Goal: Task Accomplishment & Management: Manage account settings

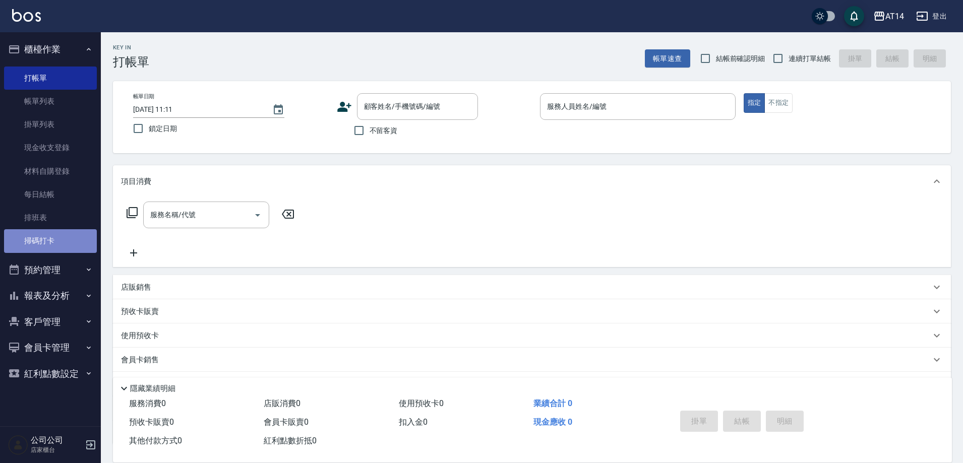
click at [45, 241] on link "掃碼打卡" at bounding box center [50, 240] width 93 height 23
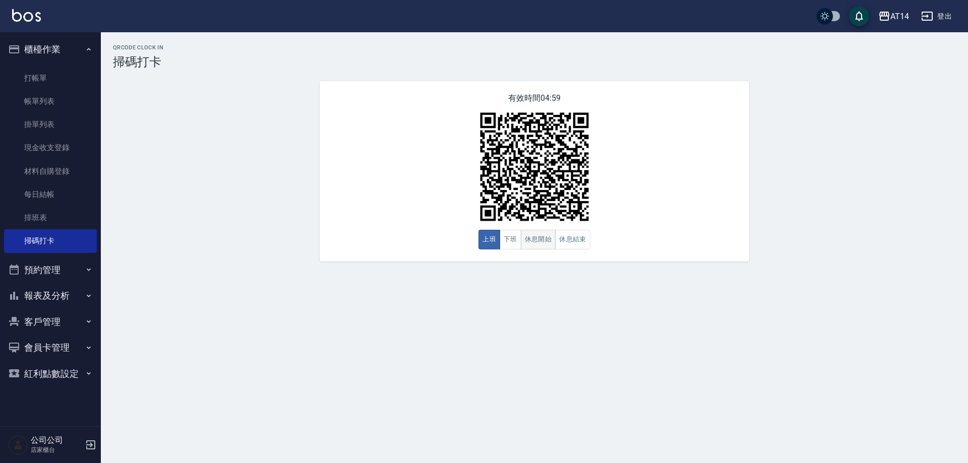
click at [541, 248] on button "休息開始" at bounding box center [538, 240] width 35 height 20
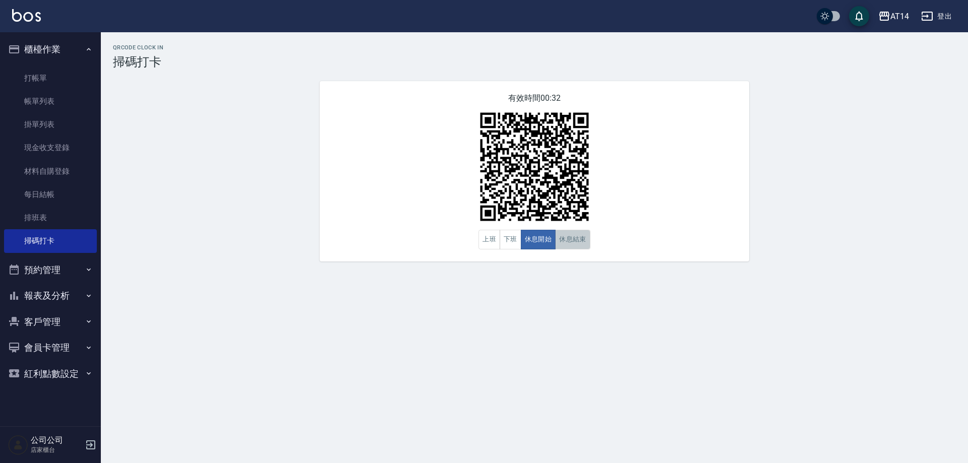
click at [572, 244] on button "休息結束" at bounding box center [572, 240] width 35 height 20
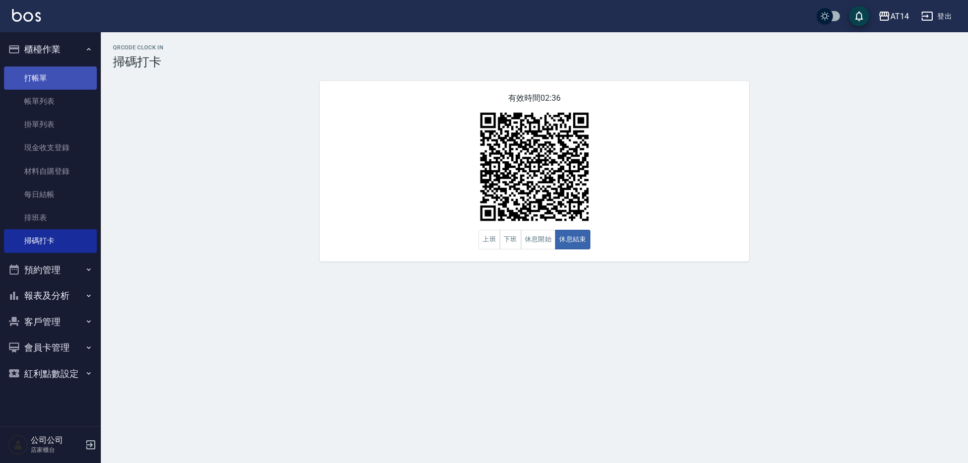
click at [29, 72] on link "打帳單" at bounding box center [50, 78] width 93 height 23
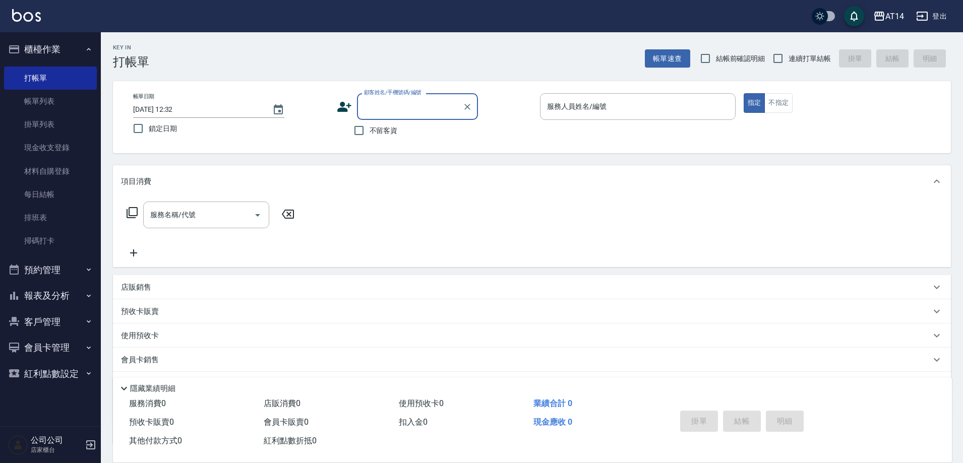
click at [386, 130] on span "不留客資" at bounding box center [384, 131] width 28 height 11
click at [370, 130] on input "不留客資" at bounding box center [358, 130] width 21 height 21
checkbox input "true"
click at [798, 54] on span "連續打單結帳" at bounding box center [810, 58] width 42 height 11
click at [789, 54] on input "連續打單結帳" at bounding box center [777, 58] width 21 height 21
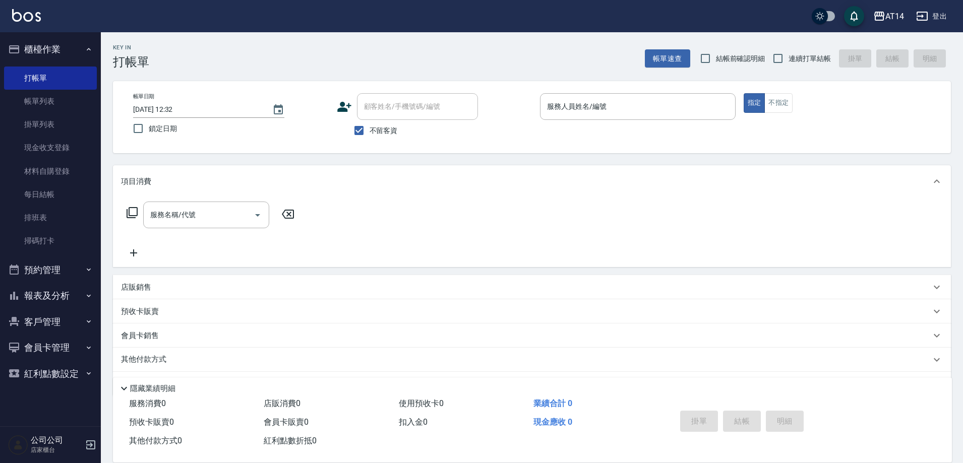
checkbox input "true"
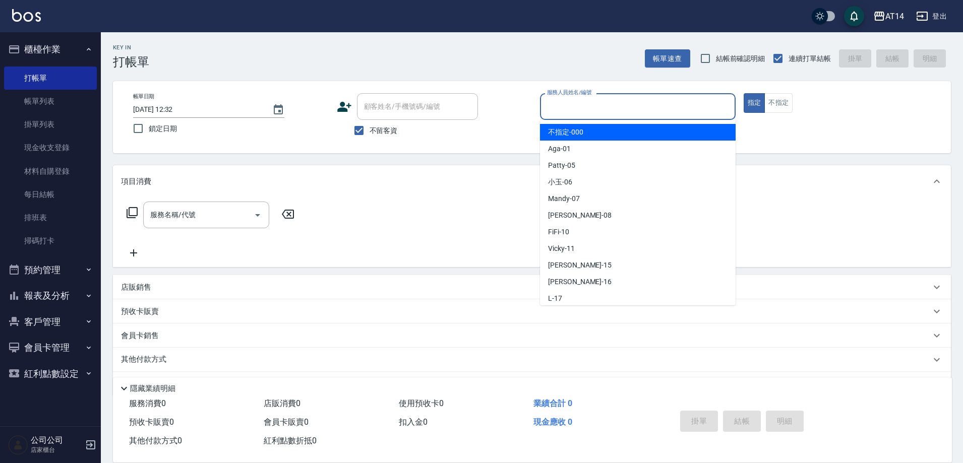
click at [606, 105] on div "服務人員姓名/編號 服務人員姓名/編號" at bounding box center [638, 106] width 196 height 27
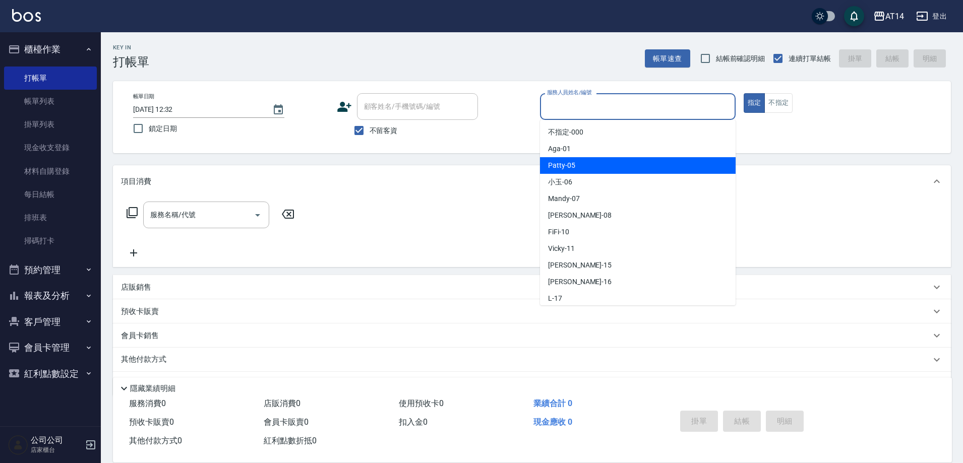
click at [571, 167] on span "Patty -05" at bounding box center [561, 165] width 27 height 11
type input "Patty-05"
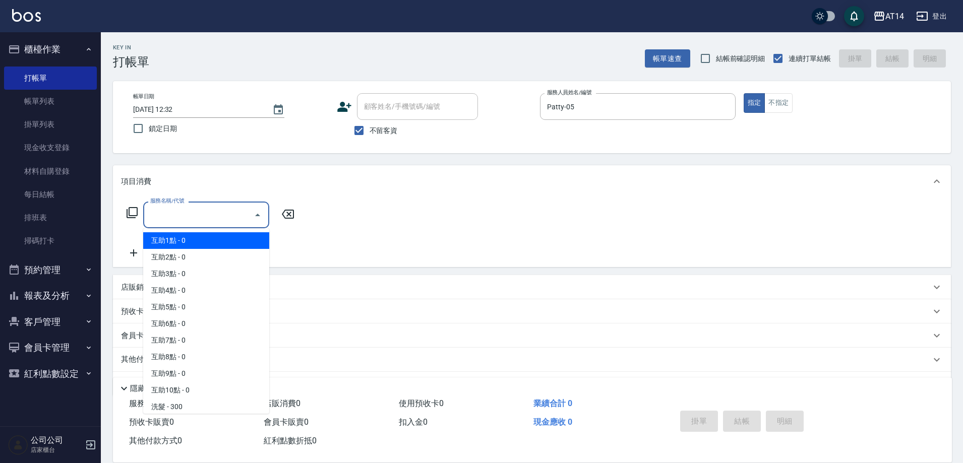
click at [211, 215] on input "服務名稱/代號" at bounding box center [199, 215] width 102 height 18
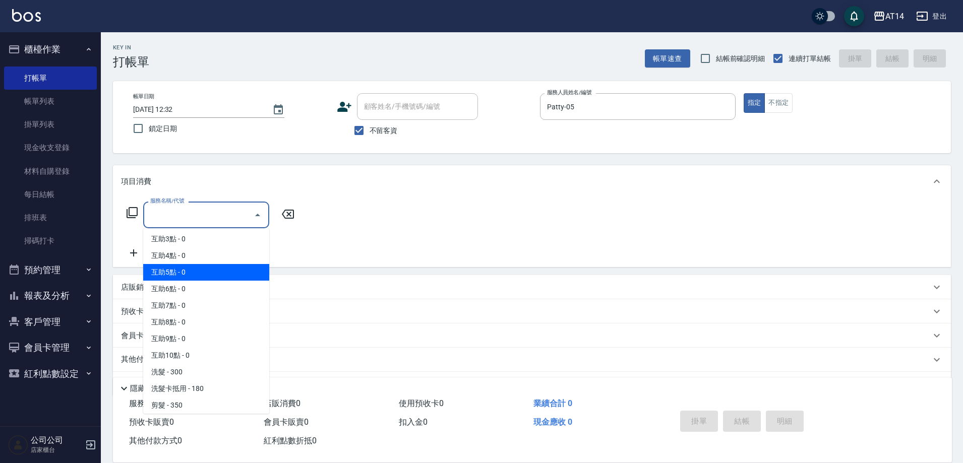
scroll to position [50, 0]
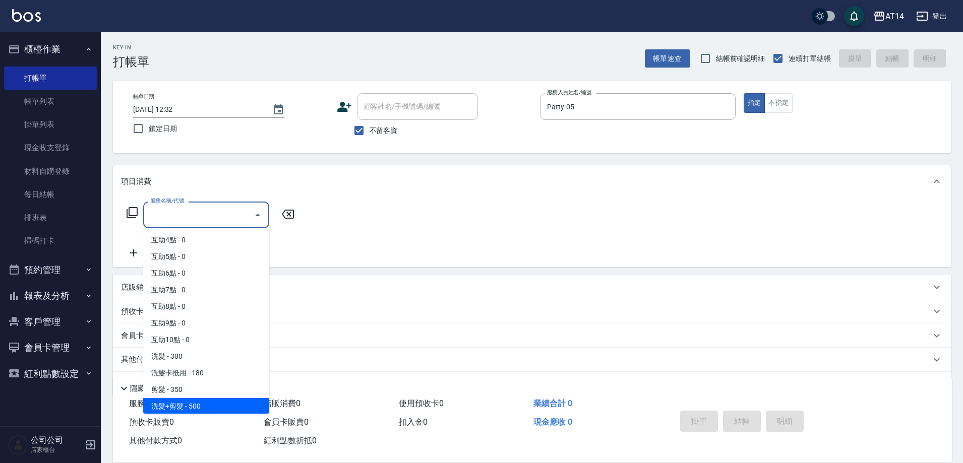
click at [219, 401] on span "洗髮+剪髮 - 500" at bounding box center [206, 406] width 126 height 17
type input "洗髮+剪髮(022)"
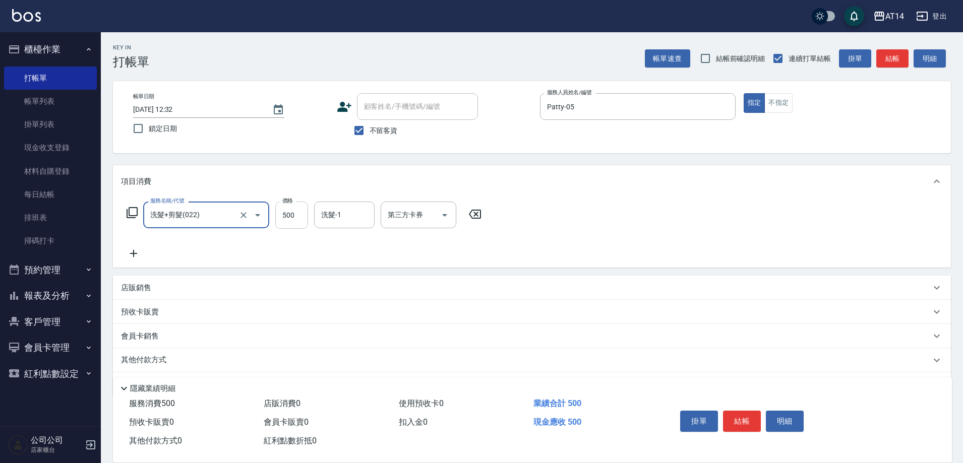
click at [291, 218] on input "500" at bounding box center [291, 215] width 33 height 27
type input "700"
click at [738, 421] on button "結帳" at bounding box center [742, 421] width 38 height 21
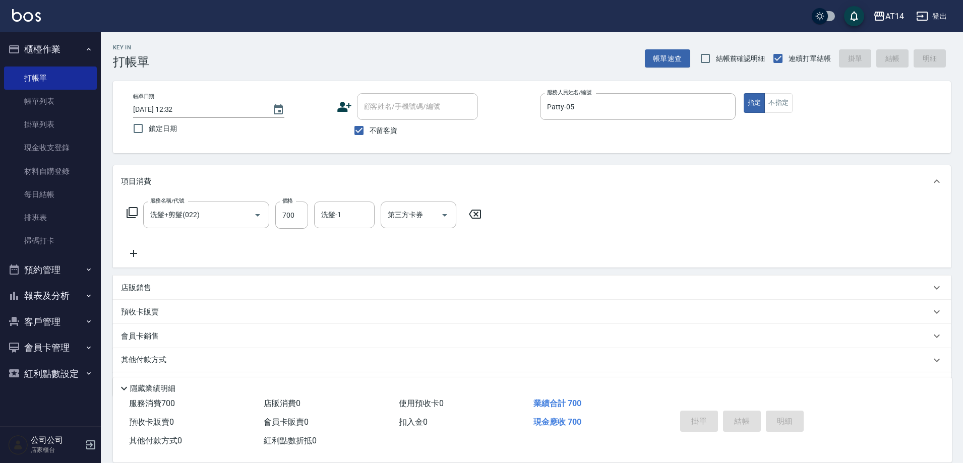
type input "2025/10/08 12:33"
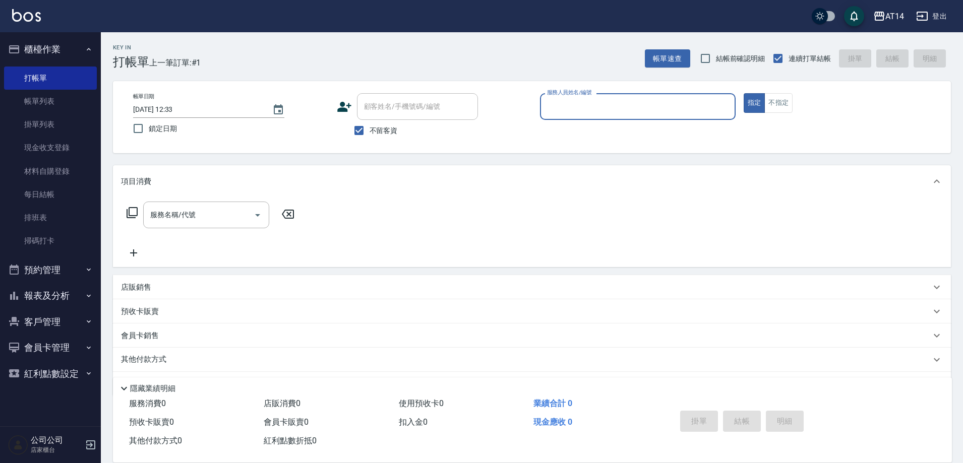
click at [71, 302] on button "報表及分析" at bounding box center [50, 296] width 93 height 26
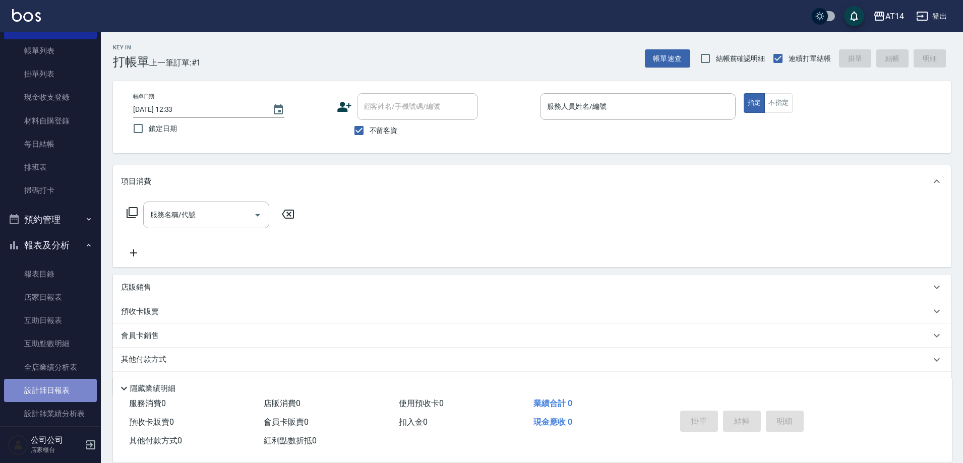
click at [61, 386] on link "設計師日報表" at bounding box center [50, 390] width 93 height 23
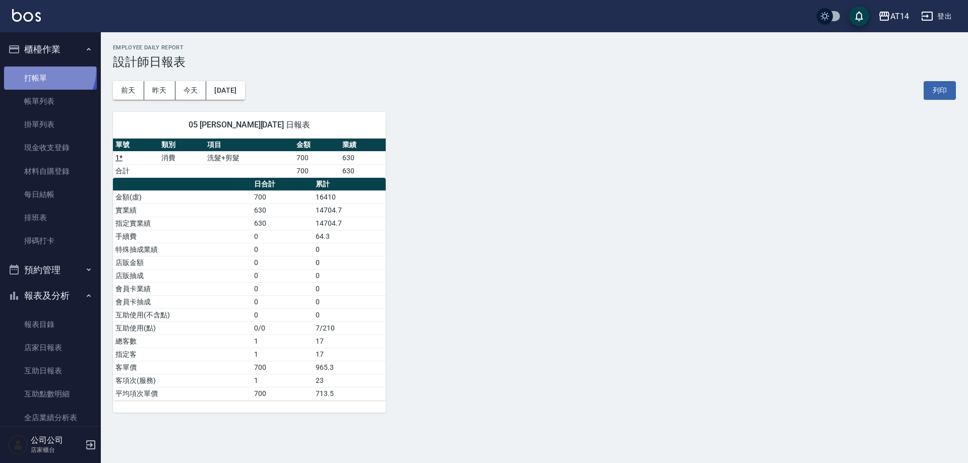
click at [45, 70] on link "打帳單" at bounding box center [50, 78] width 93 height 23
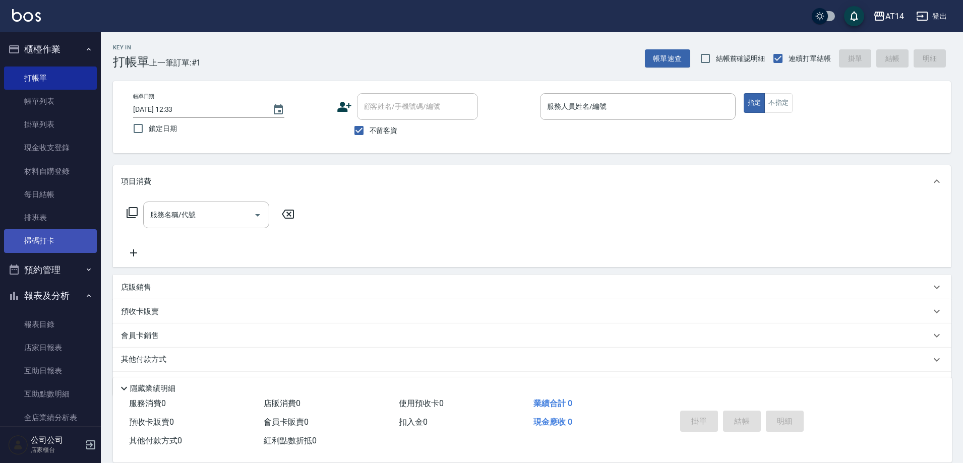
click at [40, 240] on link "掃碼打卡" at bounding box center [50, 240] width 93 height 23
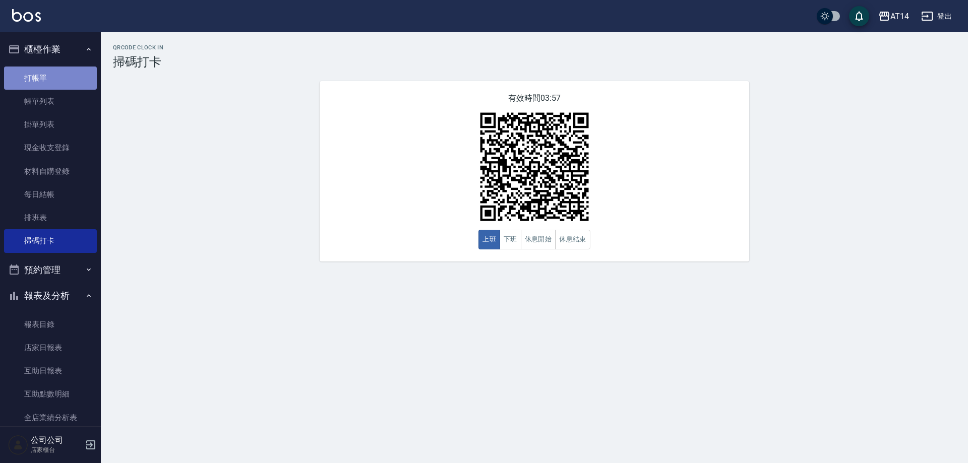
click at [54, 81] on link "打帳單" at bounding box center [50, 78] width 93 height 23
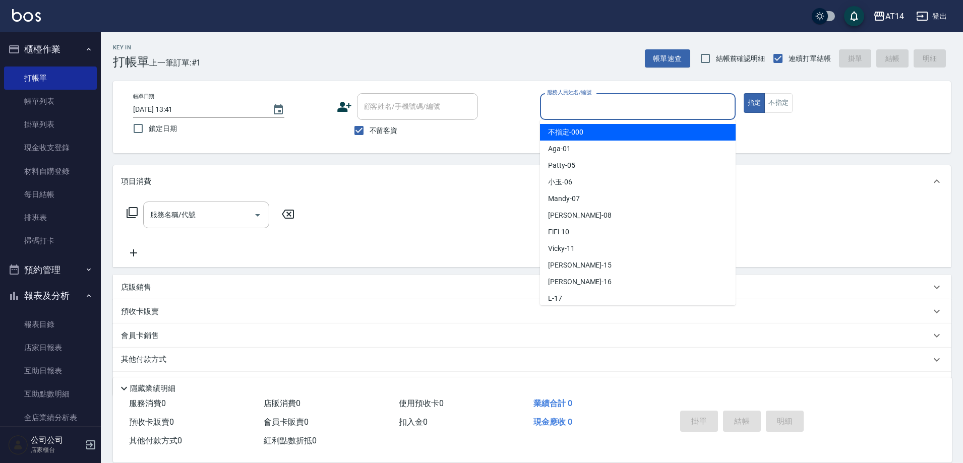
click at [578, 115] on input "服務人員姓名/編號" at bounding box center [638, 107] width 187 height 18
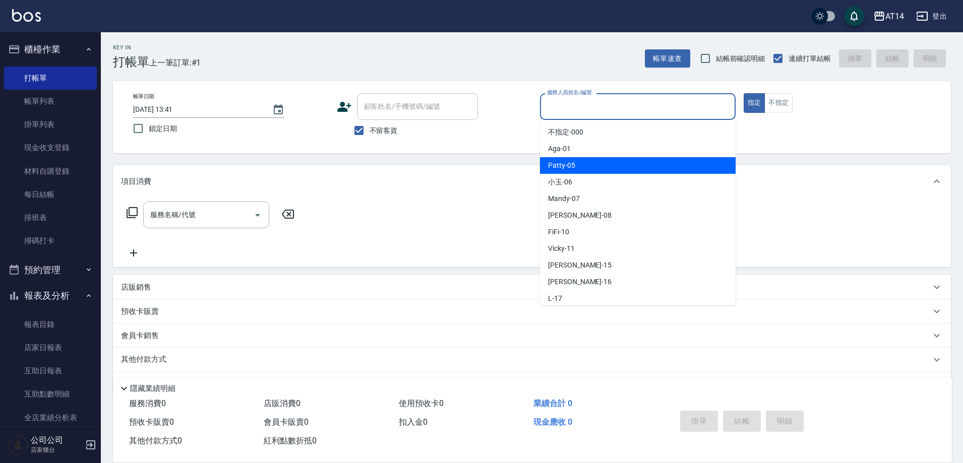
click at [558, 163] on span "Patty -05" at bounding box center [561, 165] width 27 height 11
type input "Patty-05"
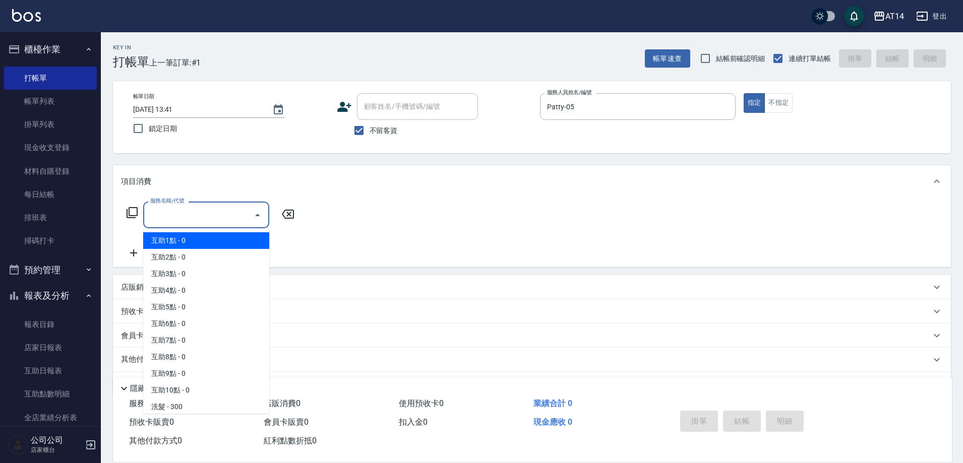
click at [172, 209] on div "服務名稱/代號 服務名稱/代號" at bounding box center [206, 215] width 126 height 27
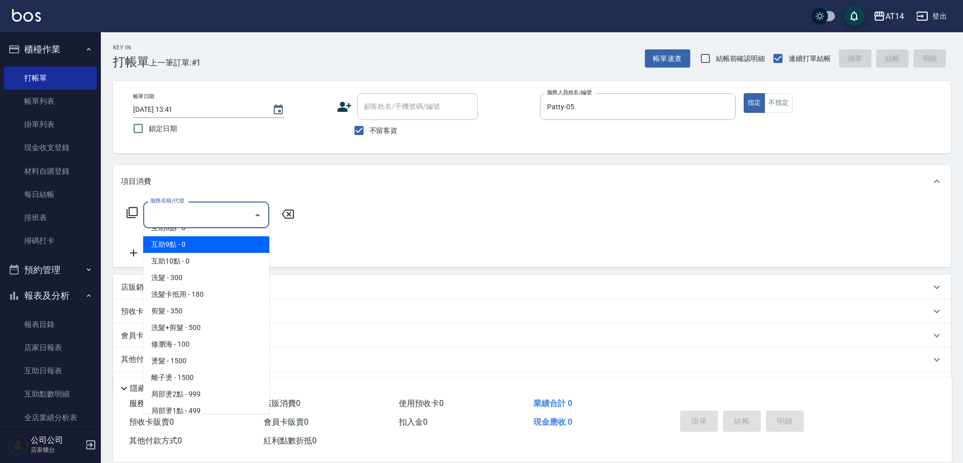
scroll to position [151, 0]
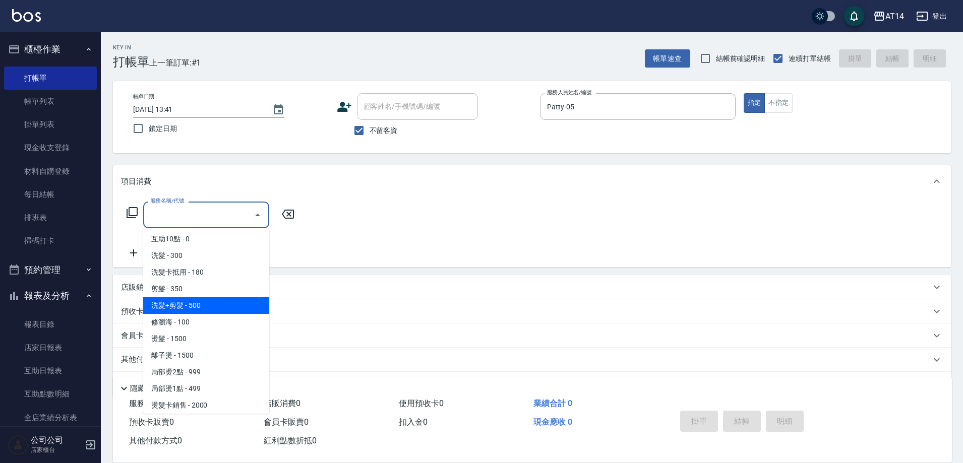
click at [183, 300] on span "洗髮+剪髮 - 500" at bounding box center [206, 306] width 126 height 17
type input "洗髮+剪髮(022)"
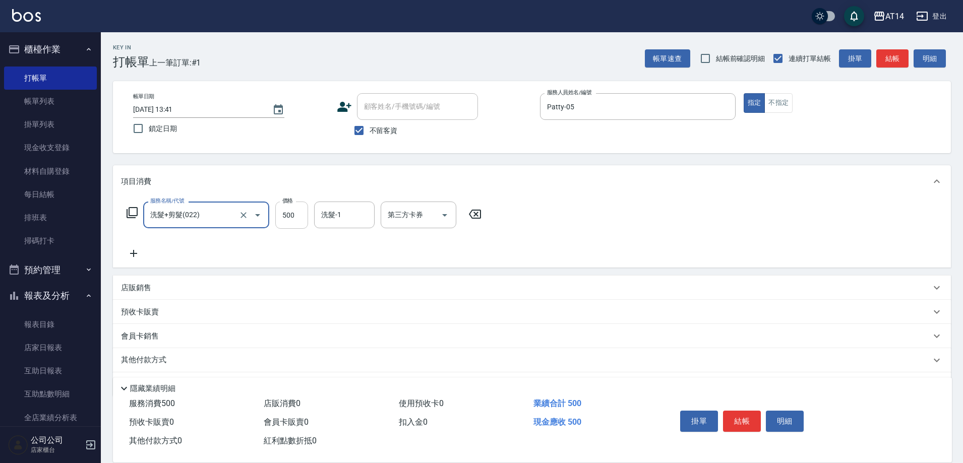
click at [278, 220] on input "500" at bounding box center [291, 215] width 33 height 27
type input "700"
click at [138, 257] on icon at bounding box center [133, 254] width 25 height 12
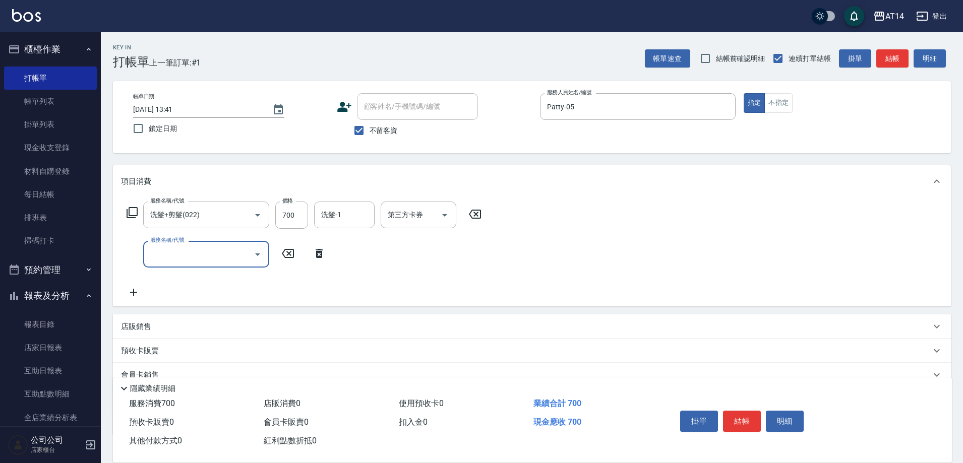
click at [150, 254] on input "服務名稱/代號" at bounding box center [199, 255] width 102 height 18
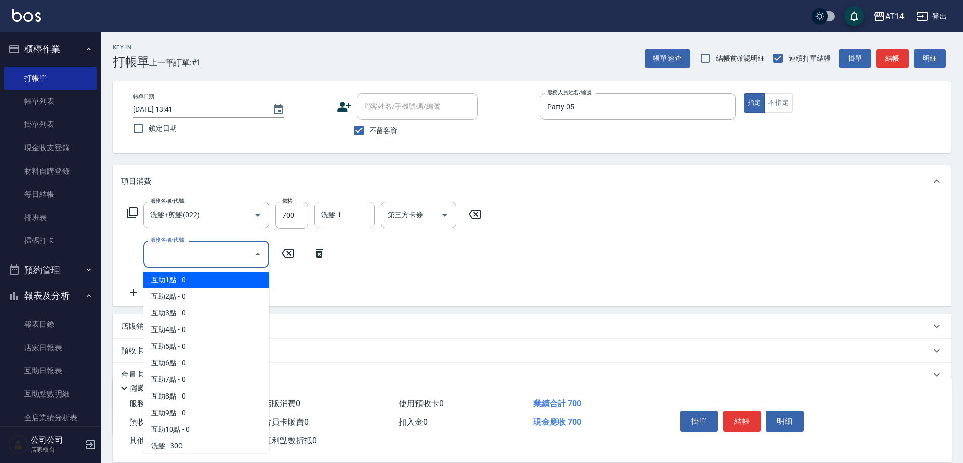
click at [173, 276] on span "互助1點 - 0" at bounding box center [206, 280] width 126 height 17
type input "互助1點(001)"
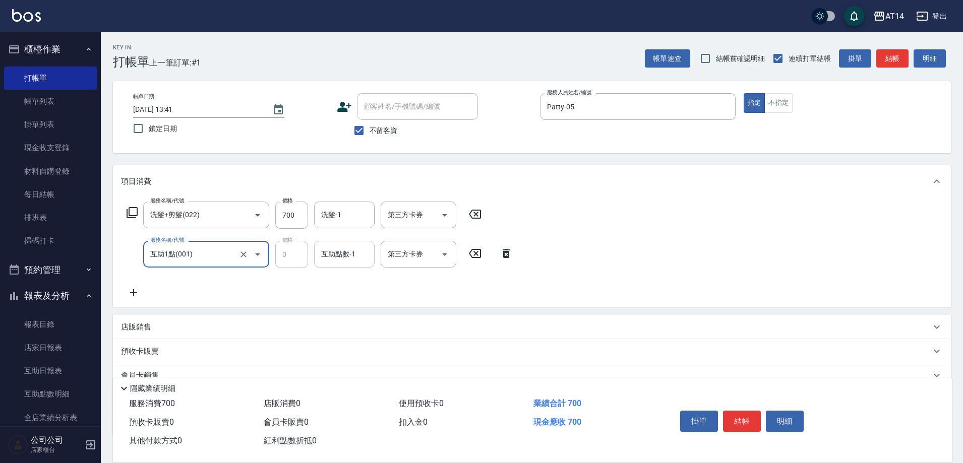
click at [337, 261] on input "互助點數-1" at bounding box center [344, 255] width 51 height 18
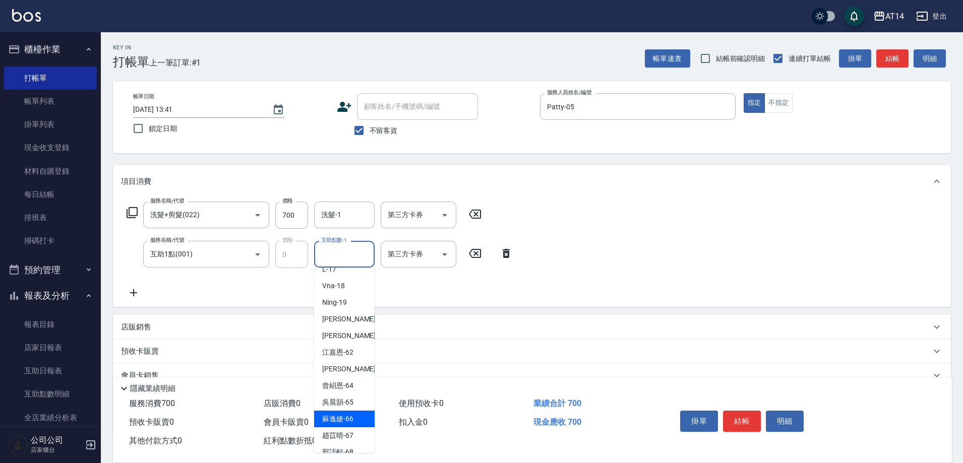
scroll to position [189, 0]
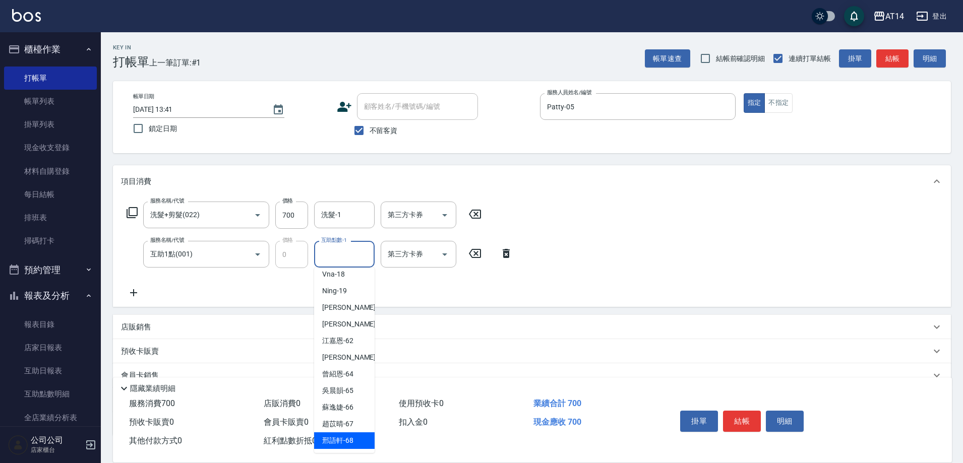
click at [347, 439] on span "邢語軒 -68" at bounding box center [337, 441] width 31 height 11
type input "邢語軒-68"
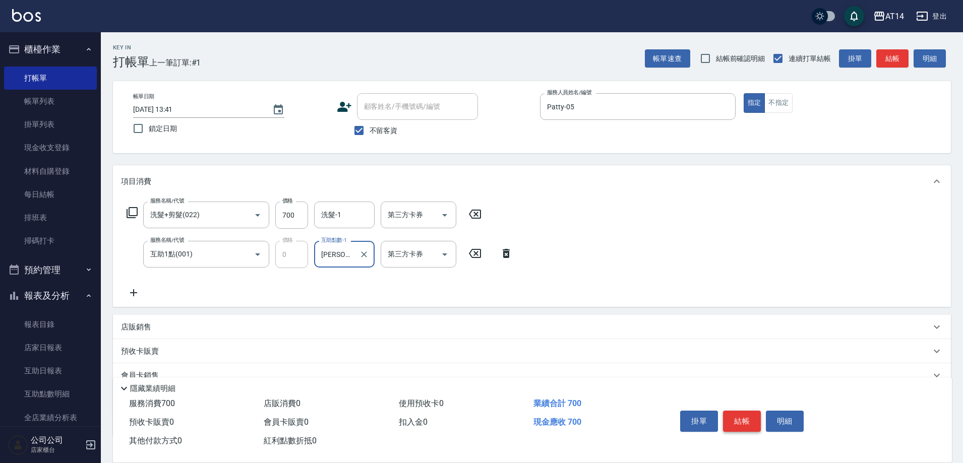
click at [739, 417] on button "結帳" at bounding box center [742, 421] width 38 height 21
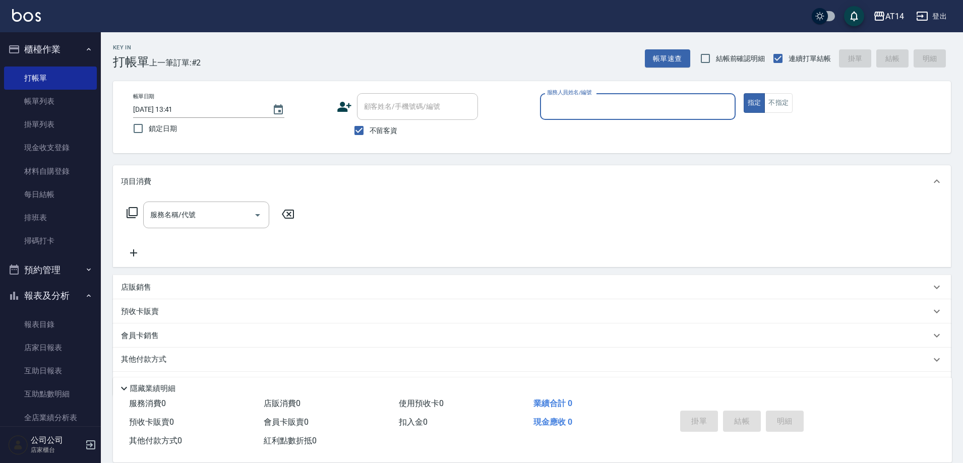
click at [79, 272] on button "預約管理" at bounding box center [50, 270] width 93 height 26
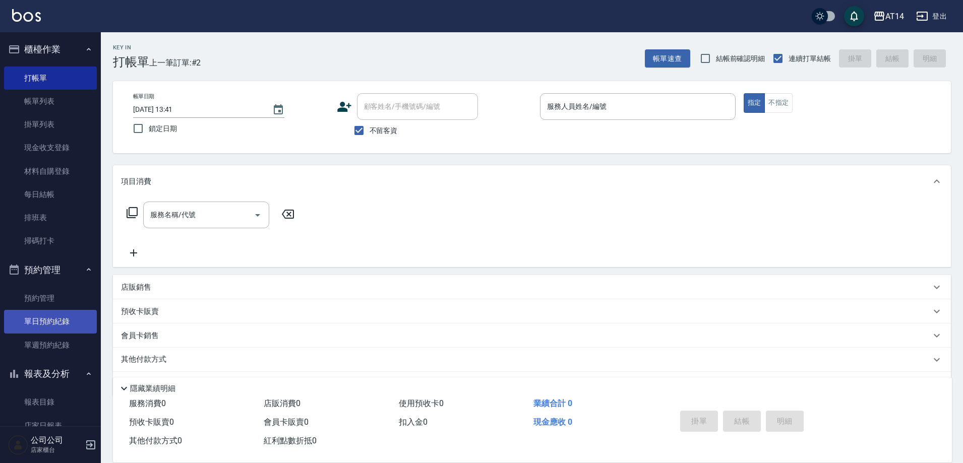
click at [67, 313] on link "單日預約紀錄" at bounding box center [50, 321] width 93 height 23
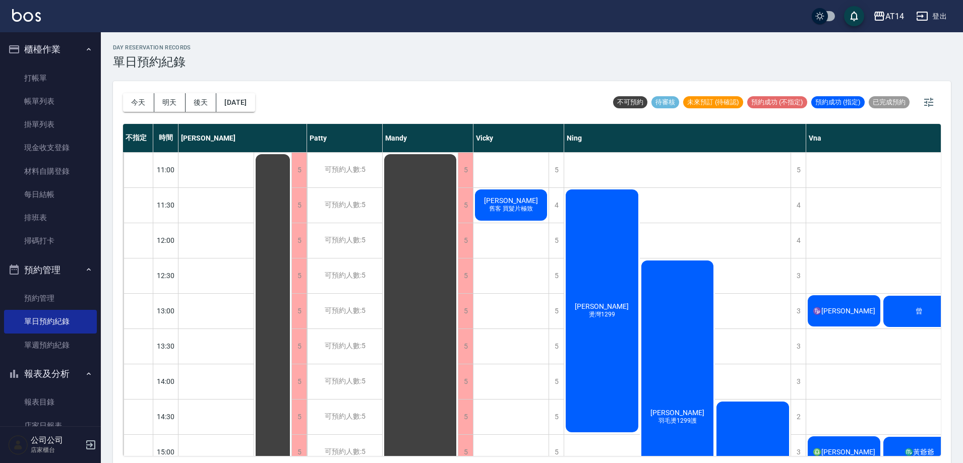
scroll to position [50, 0]
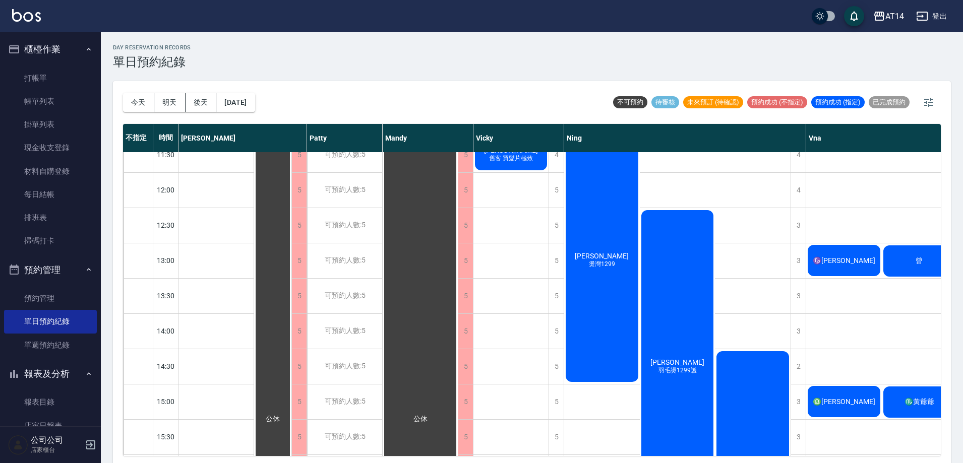
drag, startPoint x: 602, startPoint y: 310, endPoint x: 611, endPoint y: 349, distance: 40.3
click at [611, 349] on div "游紫霖 燙灣1299" at bounding box center [602, 261] width 76 height 246
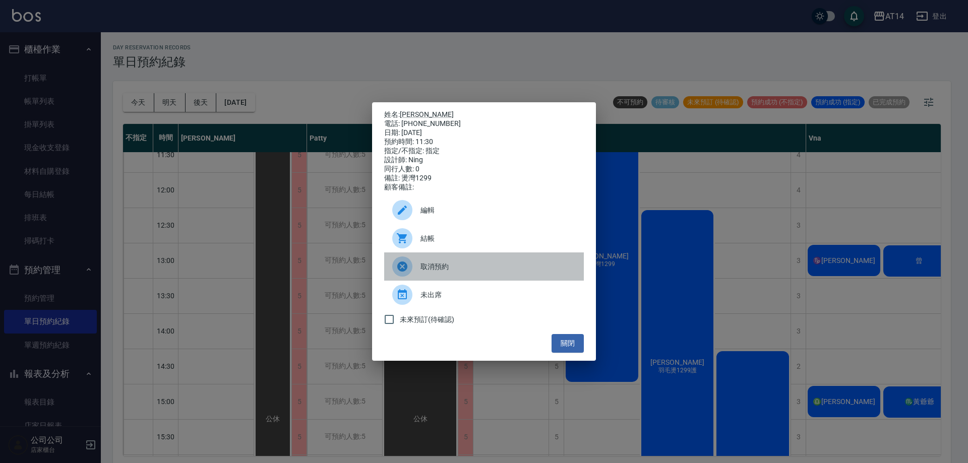
click at [450, 272] on span "取消預約" at bounding box center [498, 267] width 155 height 11
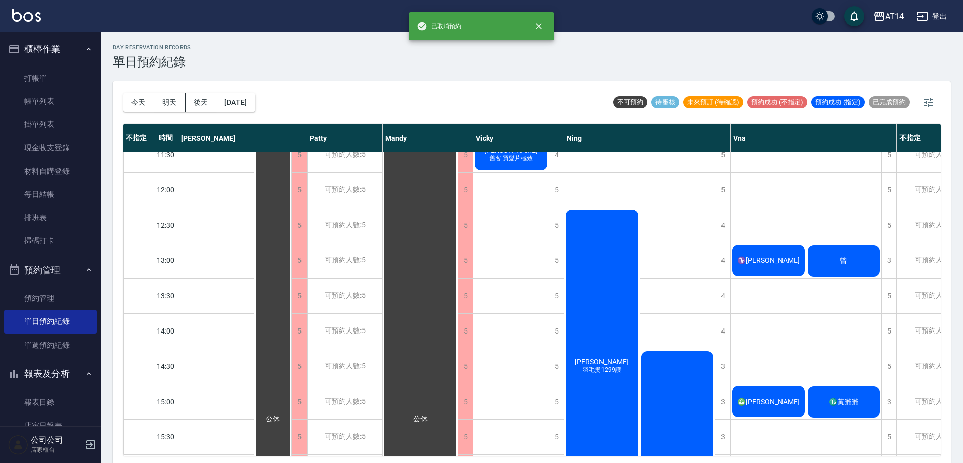
click at [605, 353] on div "楊妮 羽毛燙1299護" at bounding box center [602, 366] width 76 height 317
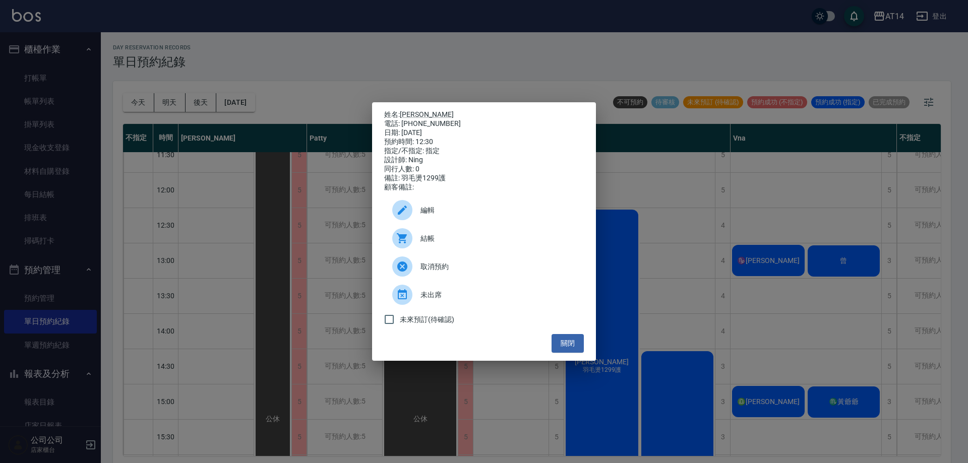
click at [483, 250] on div "結帳" at bounding box center [484, 238] width 200 height 28
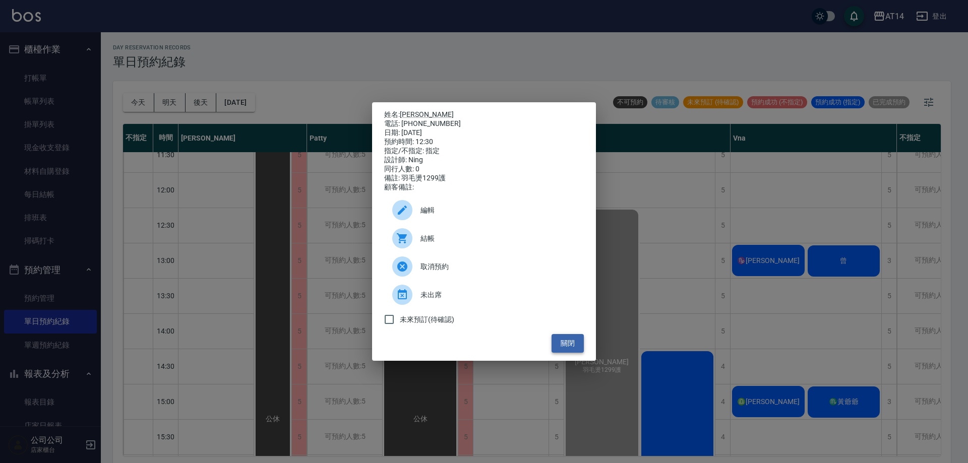
click at [579, 349] on button "關閉" at bounding box center [568, 343] width 32 height 19
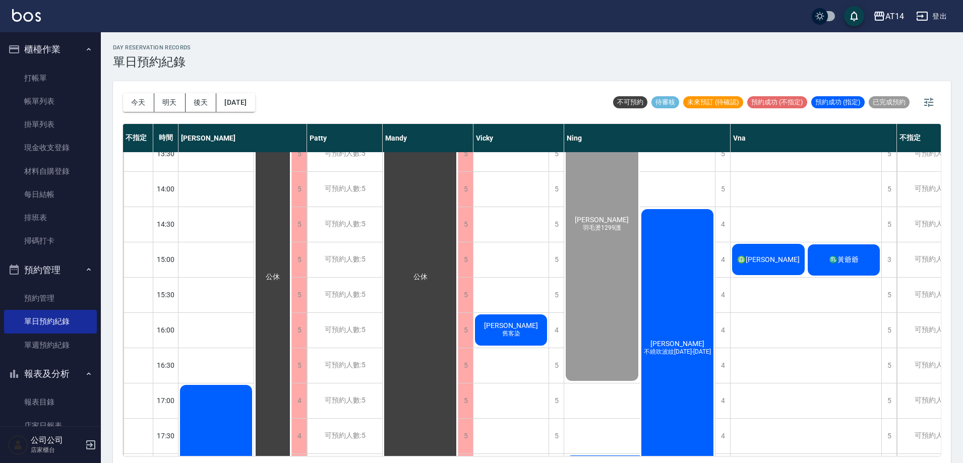
scroll to position [202, 0]
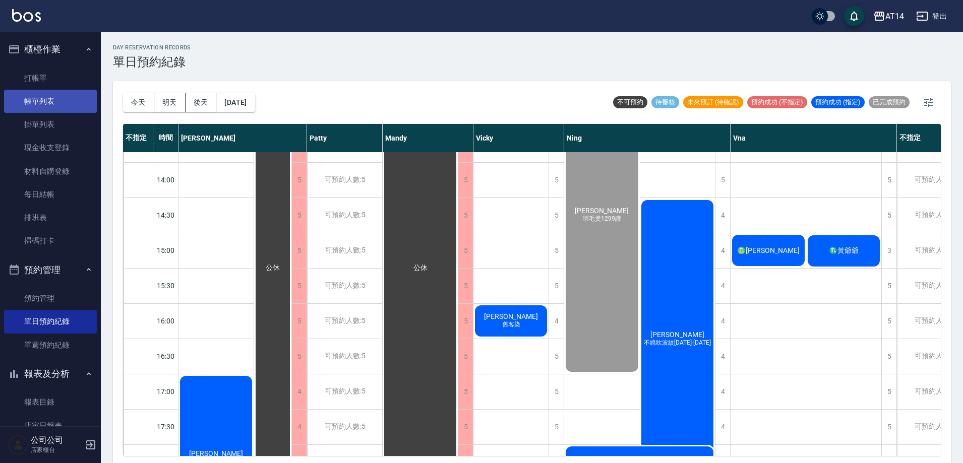
click at [48, 102] on link "帳單列表" at bounding box center [50, 101] width 93 height 23
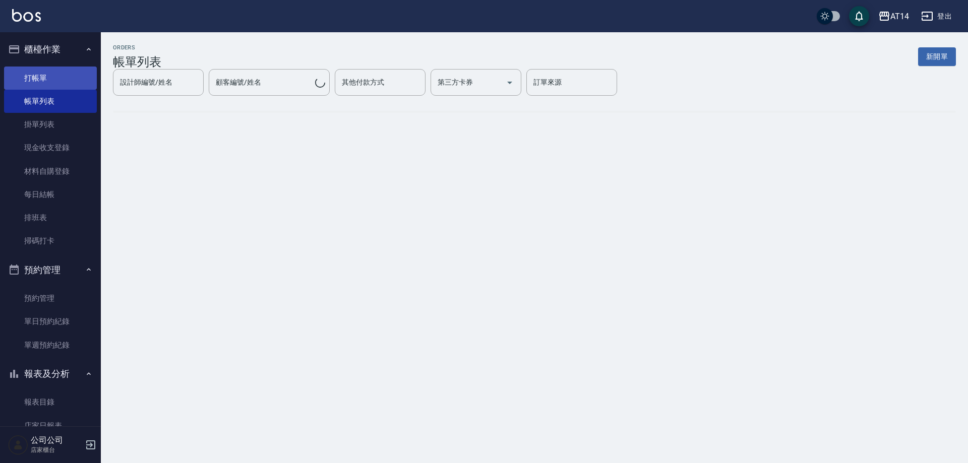
click at [56, 76] on link "打帳單" at bounding box center [50, 78] width 93 height 23
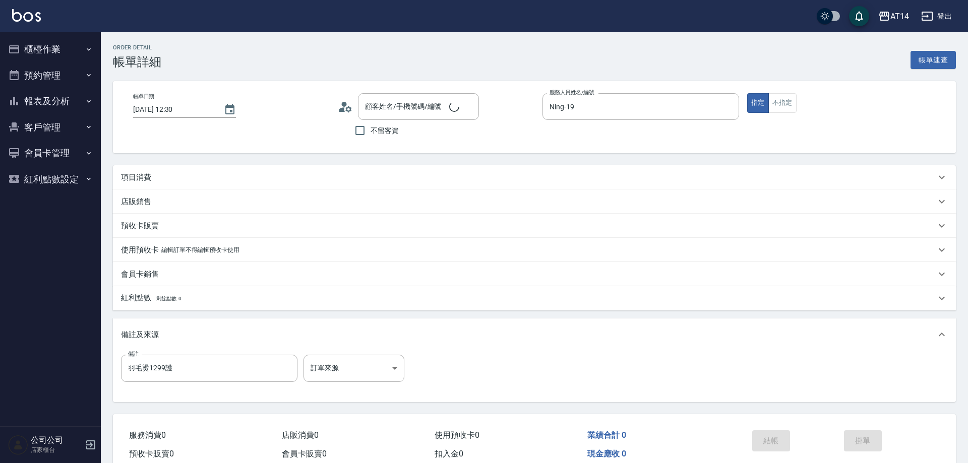
type input "[DATE] 12:30"
type input "Ning-19"
type input "羽毛燙1299護"
type input "[PERSON_NAME] /0973027823/null"
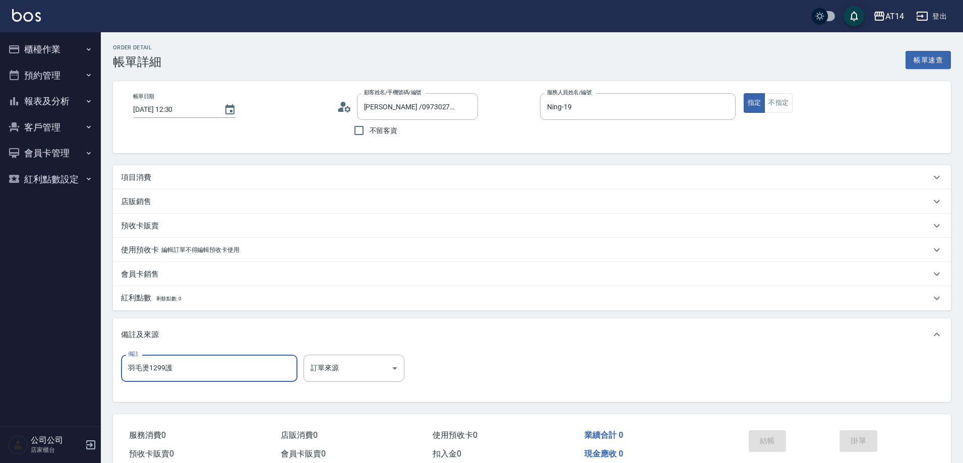
drag, startPoint x: 197, startPoint y: 364, endPoint x: 107, endPoint y: 363, distance: 89.8
click at [107, 363] on div "Order detail 帳單詳細 帳單速查 帳單日期 [DATE] 12:30 顧客姓名/手機號碼/編號 [PERSON_NAME] /0973027823…" at bounding box center [532, 269] width 862 height 474
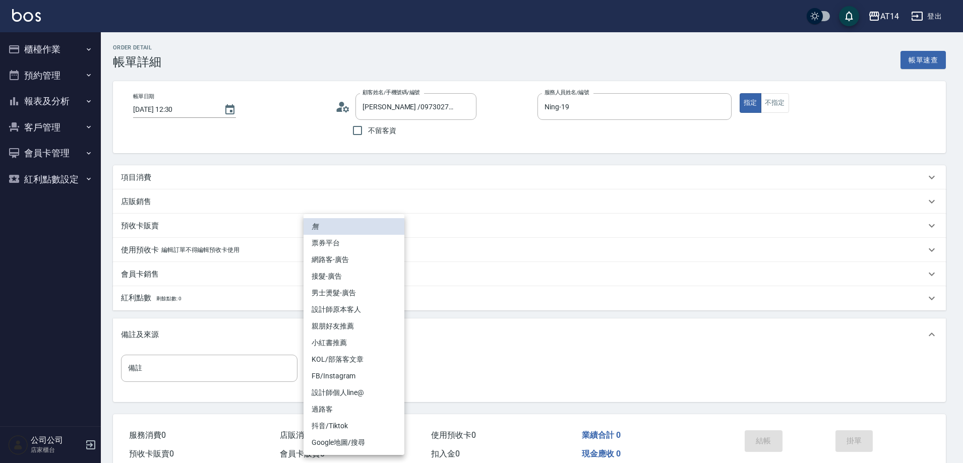
click at [327, 375] on body "AT14 登出 櫃檯作業 打帳單 帳單列表 掛單列表 現金收支登錄 材料自購登錄 每日結帳 排班表 掃碼打卡 預約管理 預約管理 單日預約紀錄 單週預約紀錄 …" at bounding box center [481, 253] width 963 height 507
click at [375, 269] on li "接髮-廣告" at bounding box center [354, 276] width 101 height 17
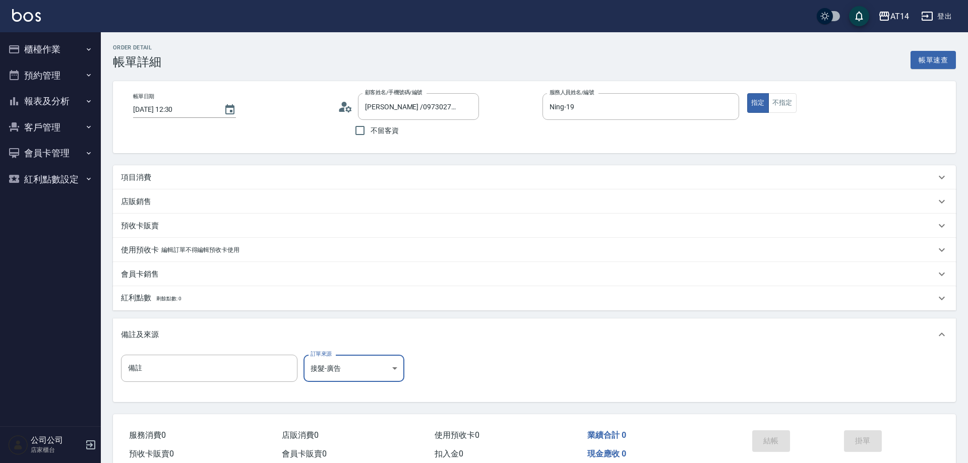
click at [376, 378] on body "AT14 登出 櫃檯作業 打帳單 帳單列表 掛單列表 現金收支登錄 材料自購登錄 每日結帳 排班表 掃碼打卡 預約管理 預約管理 單日預約紀錄 單週預約紀錄 …" at bounding box center [484, 253] width 968 height 507
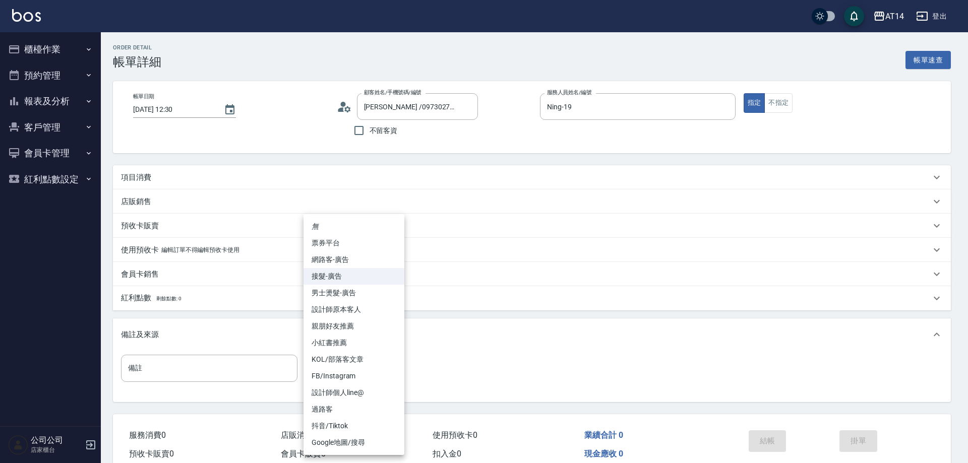
click at [372, 260] on li "網路客-廣告" at bounding box center [354, 260] width 101 height 17
type input "網路客-廣告"
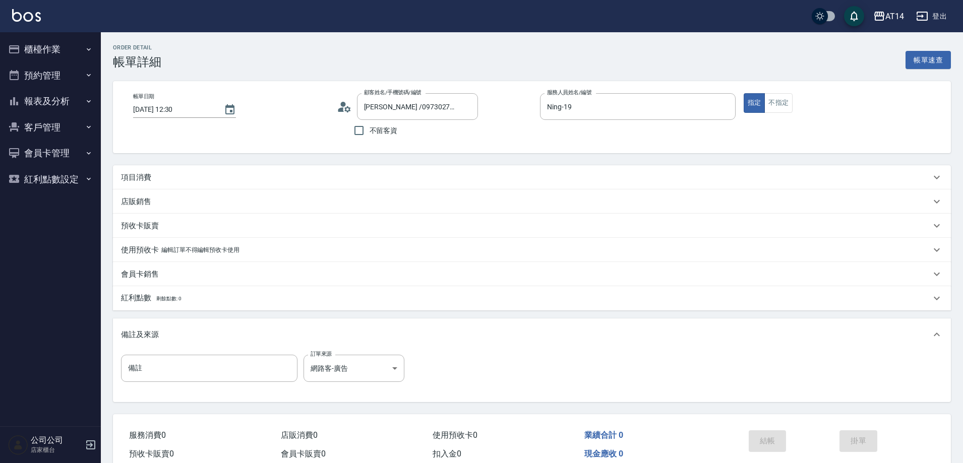
click at [157, 167] on div "項目消費" at bounding box center [532, 177] width 838 height 24
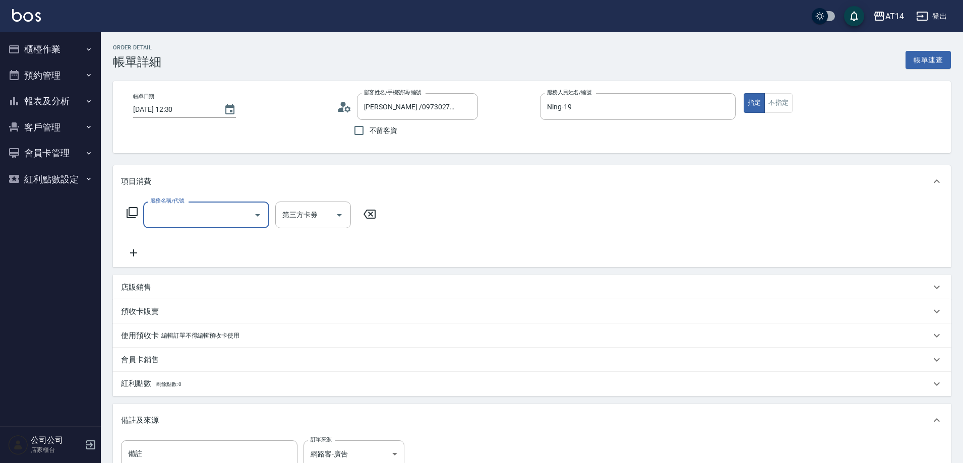
click at [160, 170] on div "項目消費" at bounding box center [532, 181] width 838 height 32
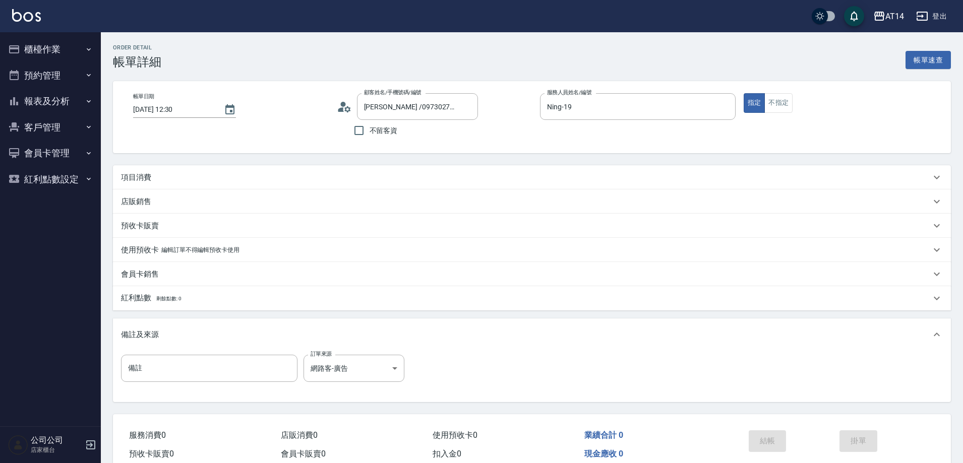
click at [165, 178] on div "項目消費" at bounding box center [526, 177] width 810 height 11
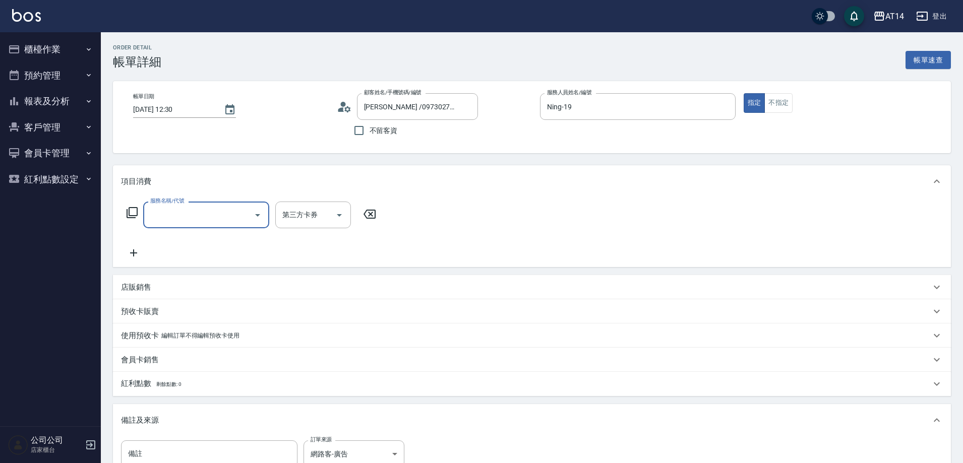
click at [192, 212] on input "服務名稱/代號" at bounding box center [199, 215] width 102 height 18
type input "051"
type input "2"
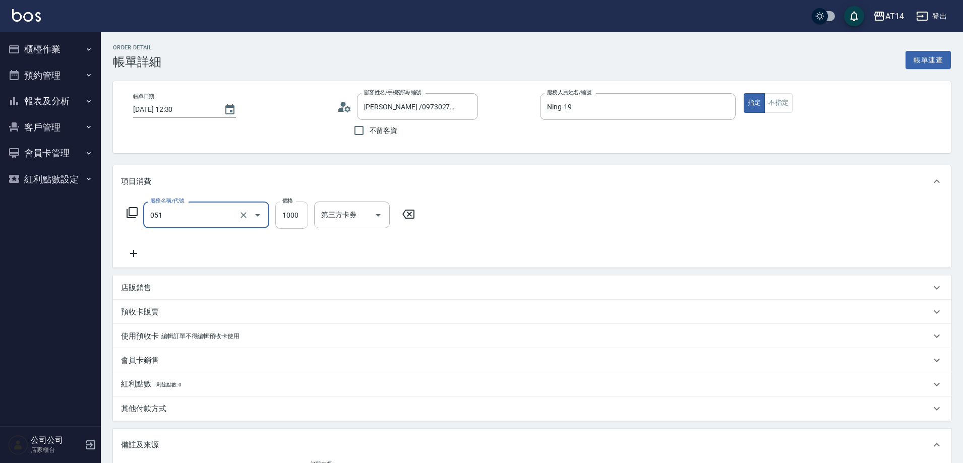
type input "護髮(051)"
click at [298, 217] on input "1000" at bounding box center [291, 215] width 33 height 27
type input "2"
type input "0"
type input "260"
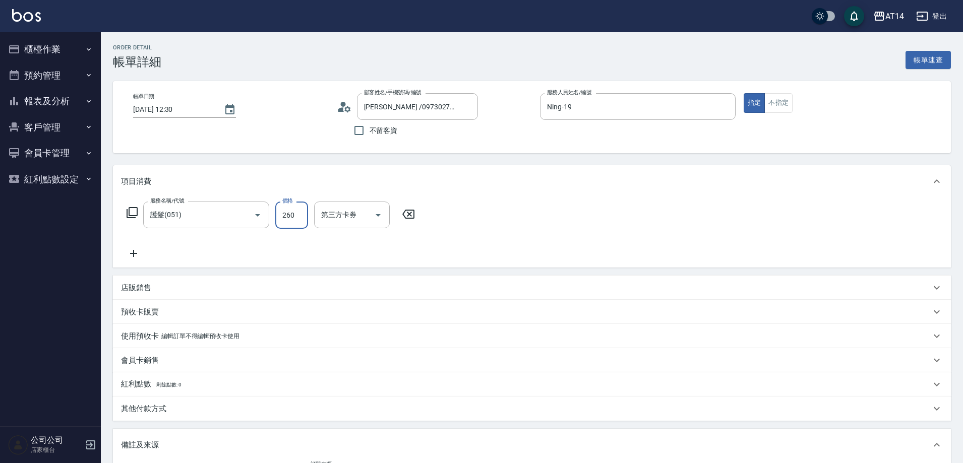
type input "5"
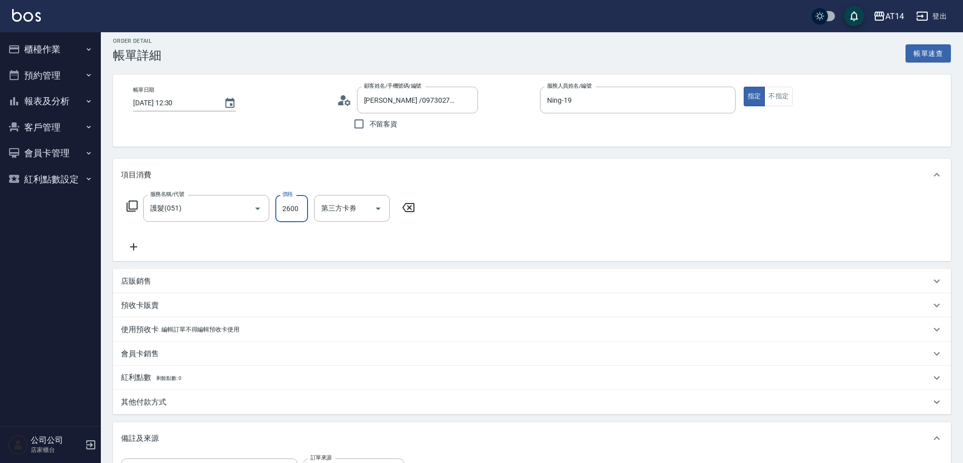
scroll to position [158, 0]
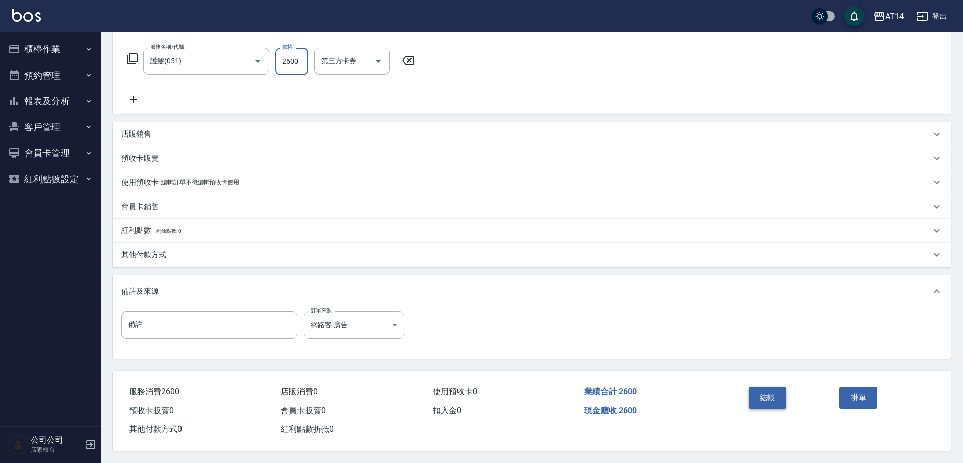
type input "2600"
click at [769, 391] on button "結帳" at bounding box center [768, 397] width 38 height 21
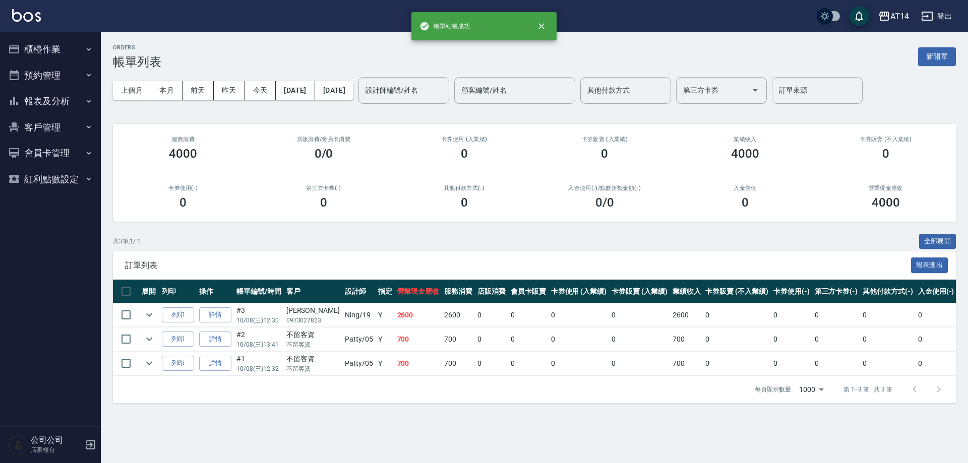
click at [63, 106] on button "報表及分析" at bounding box center [50, 101] width 93 height 26
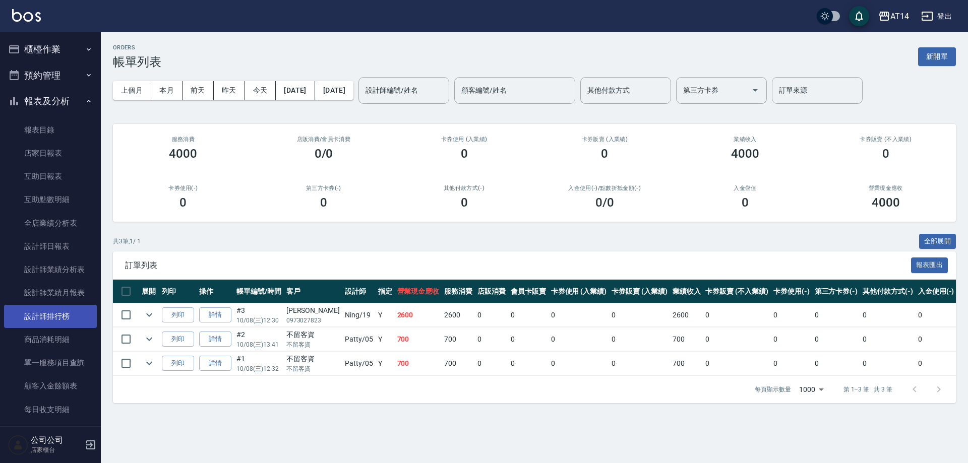
click at [64, 314] on link "設計師排行榜" at bounding box center [50, 316] width 93 height 23
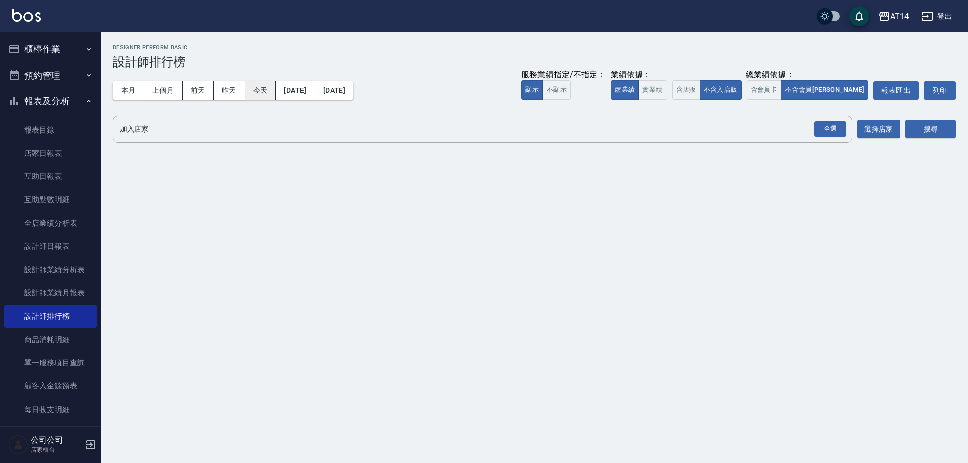
click at [265, 93] on button "今天" at bounding box center [260, 90] width 31 height 19
click at [829, 133] on div "全選" at bounding box center [830, 130] width 32 height 16
click at [930, 137] on button "搜尋" at bounding box center [931, 130] width 50 height 19
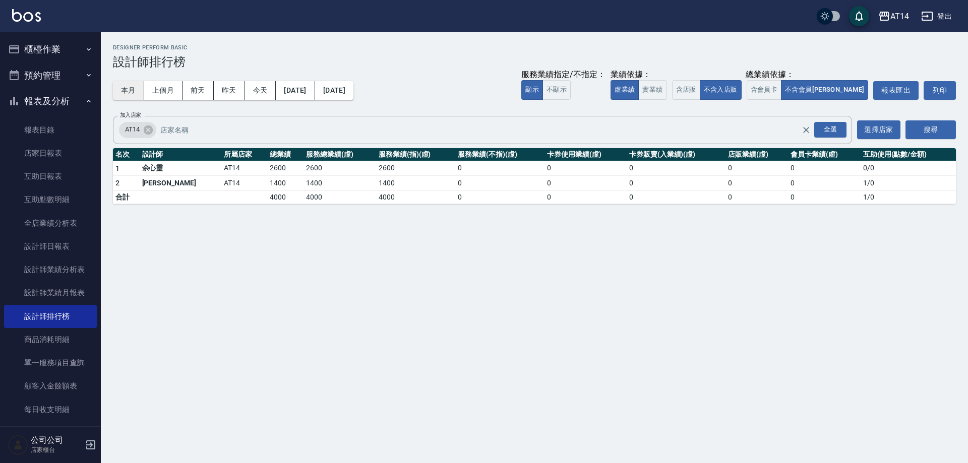
click at [133, 92] on button "本月" at bounding box center [128, 90] width 31 height 19
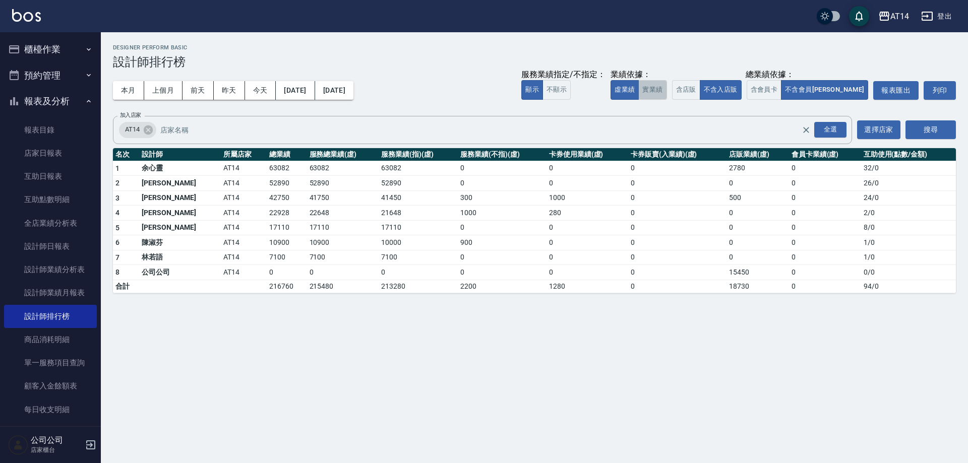
click at [667, 96] on button "實業績" at bounding box center [652, 90] width 28 height 20
click at [639, 92] on button "虛業績" at bounding box center [625, 90] width 28 height 20
